Goal: Browse casually

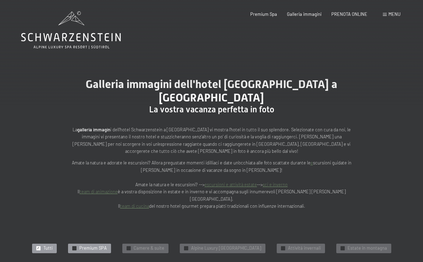
click at [89, 245] on span "Premium SPA" at bounding box center [92, 248] width 27 height 6
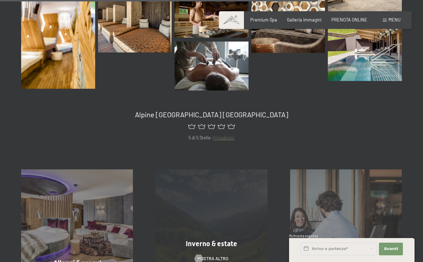
scroll to position [781, 0]
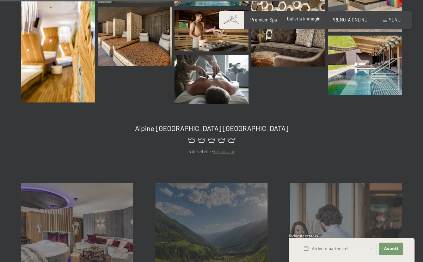
click at [306, 18] on span "Galleria immagini" at bounding box center [304, 19] width 35 height 6
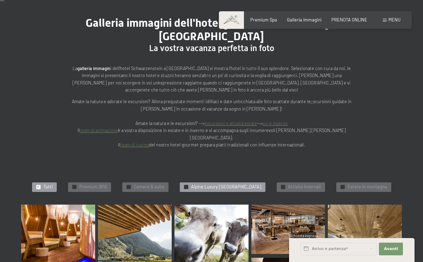
click at [248, 184] on span "Alpine Luxury [GEOGRAPHIC_DATA]" at bounding box center [226, 187] width 70 height 6
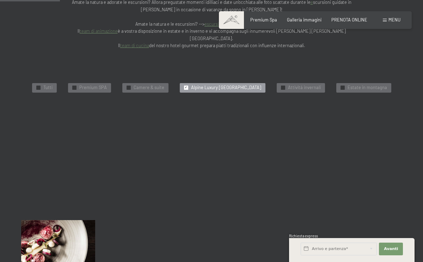
scroll to position [161, 0]
